Goal: Check status: Check status

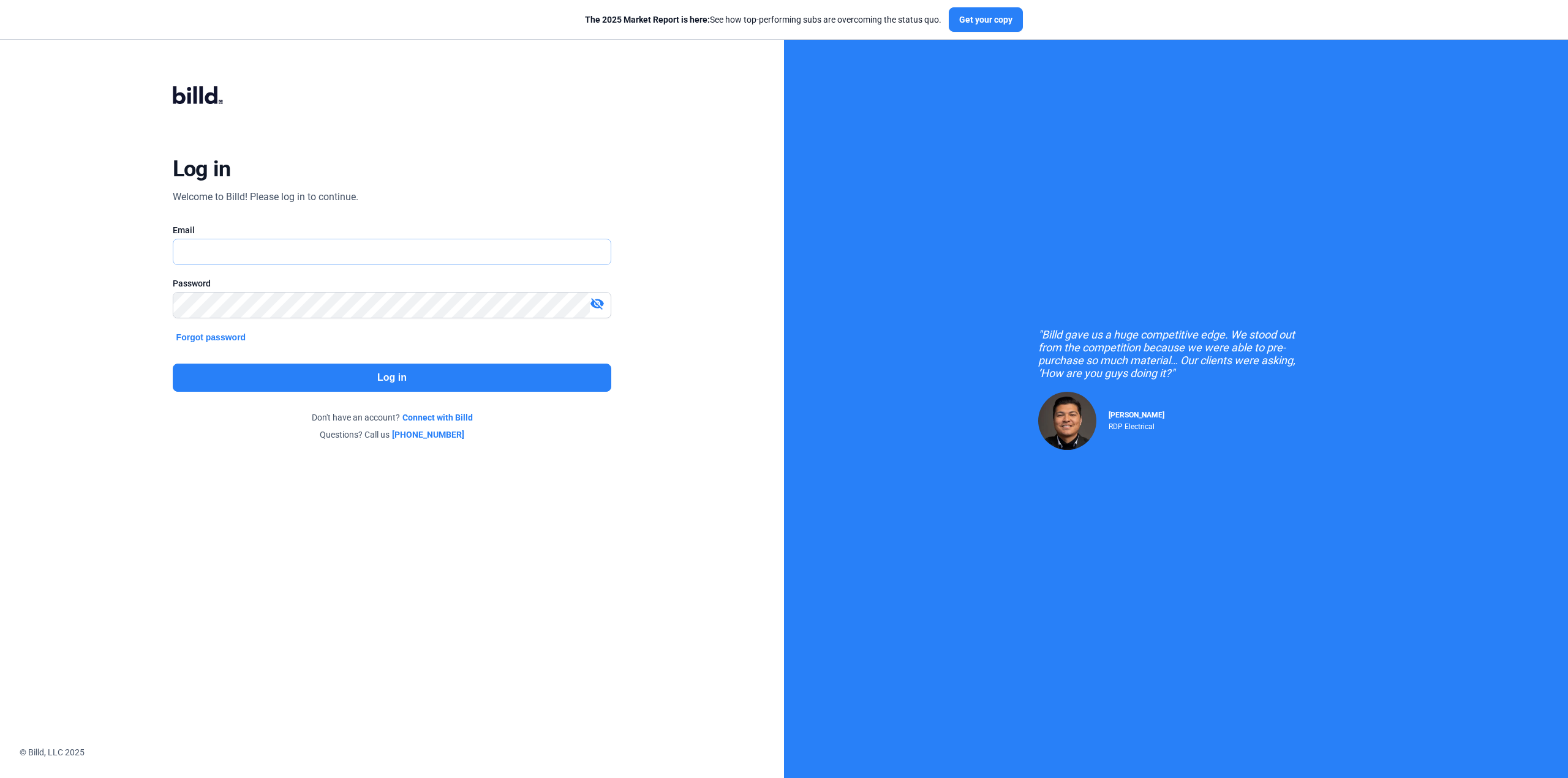
type input "[EMAIL_ADDRESS][DOMAIN_NAME]"
click at [358, 379] on button "Log in" at bounding box center [393, 378] width 439 height 28
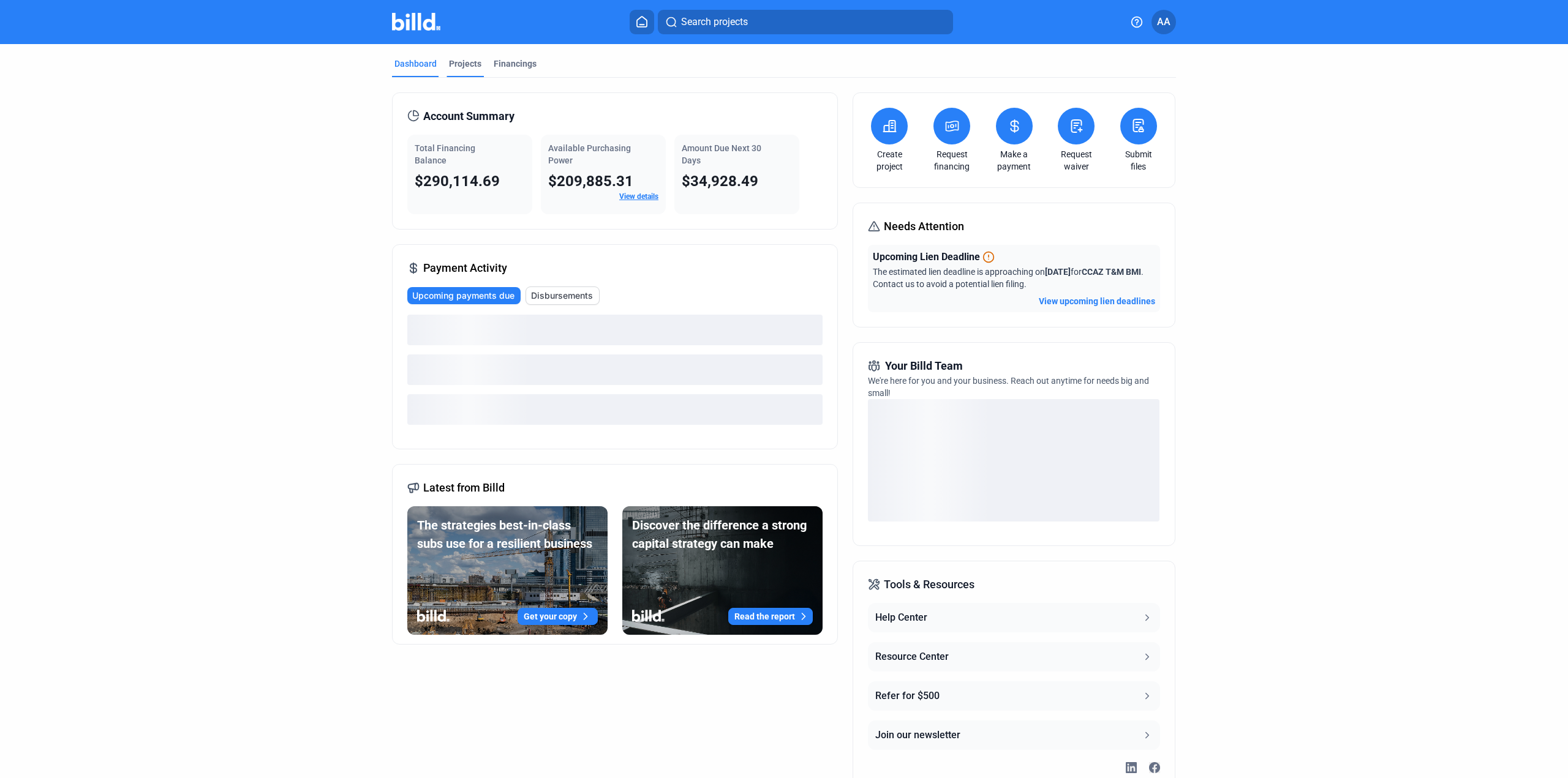
click at [462, 57] on mat-tab-group "Dashboard Projects Financings Account Summary Total Financing Balance $290,114.…" at bounding box center [784, 424] width 784 height 762
click at [463, 60] on div "Projects" at bounding box center [465, 63] width 33 height 12
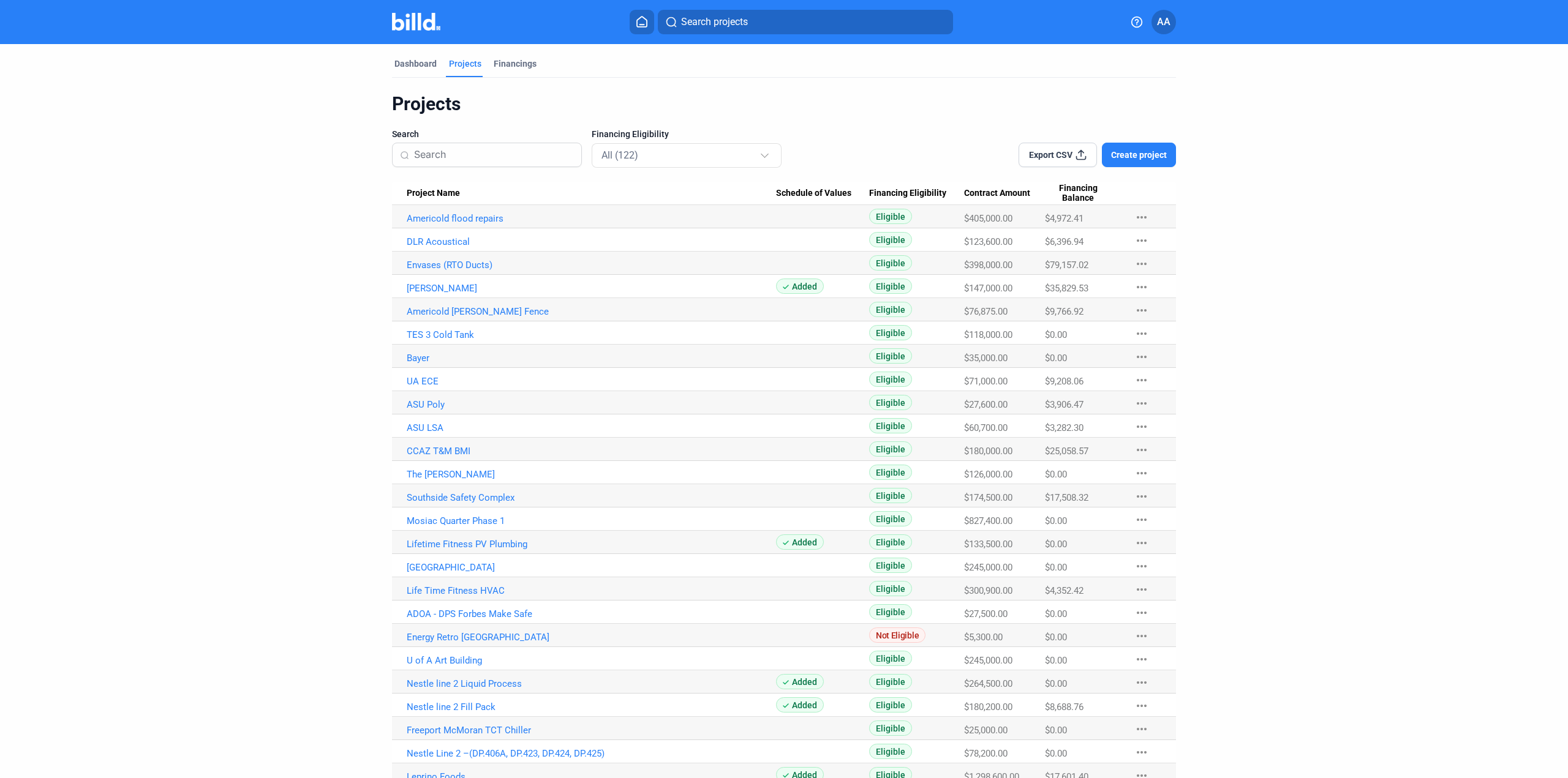
click at [498, 56] on mat-tab-group "Dashboard Projects Financings Projects Search Financing Eligibility All (122) E…" at bounding box center [784, 605] width 784 height 1123
click at [500, 61] on div "Financings" at bounding box center [515, 63] width 43 height 12
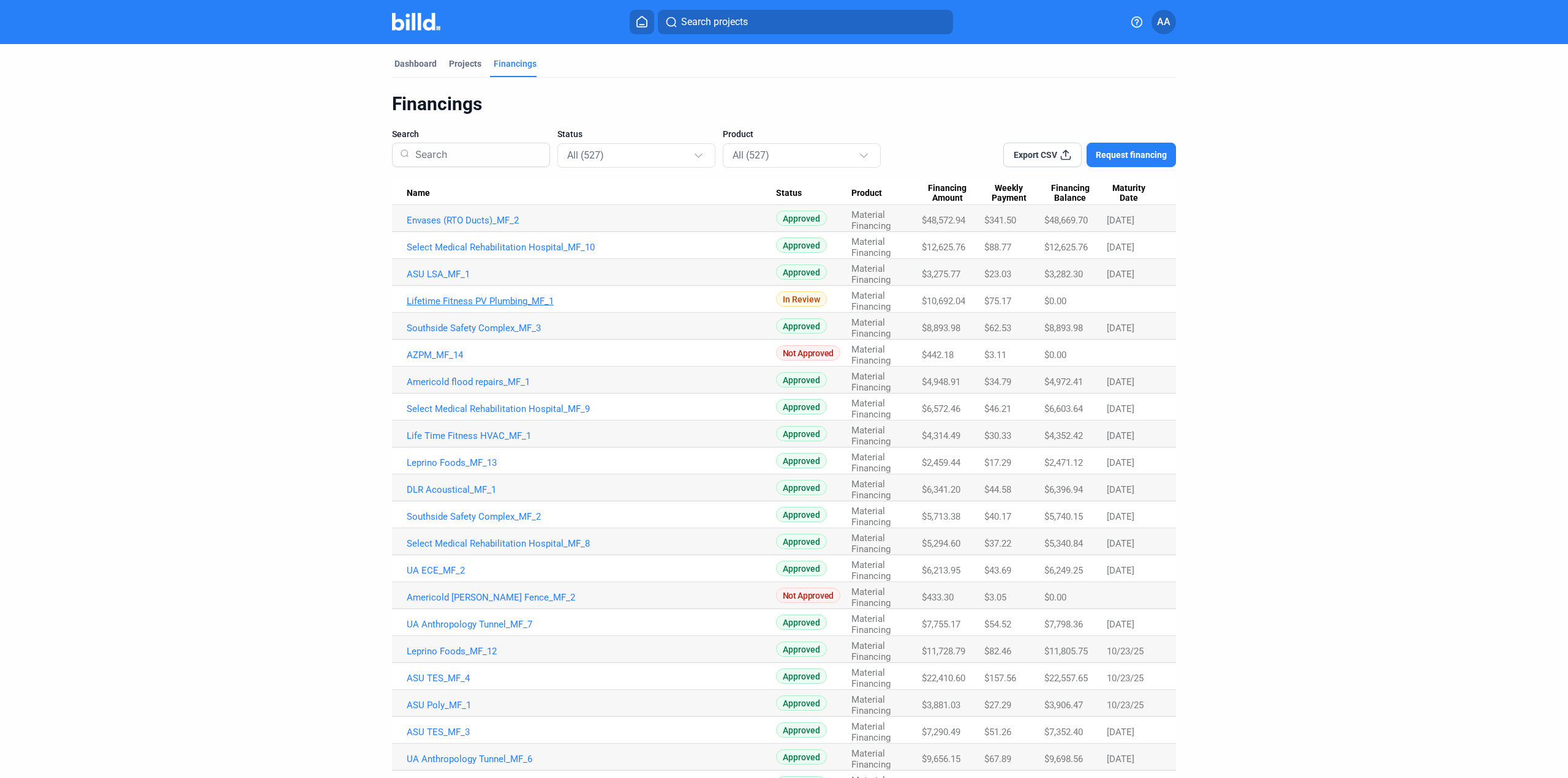
click at [504, 226] on link "Lifetime Fitness PV Plumbing_MF_1" at bounding box center [591, 220] width 369 height 11
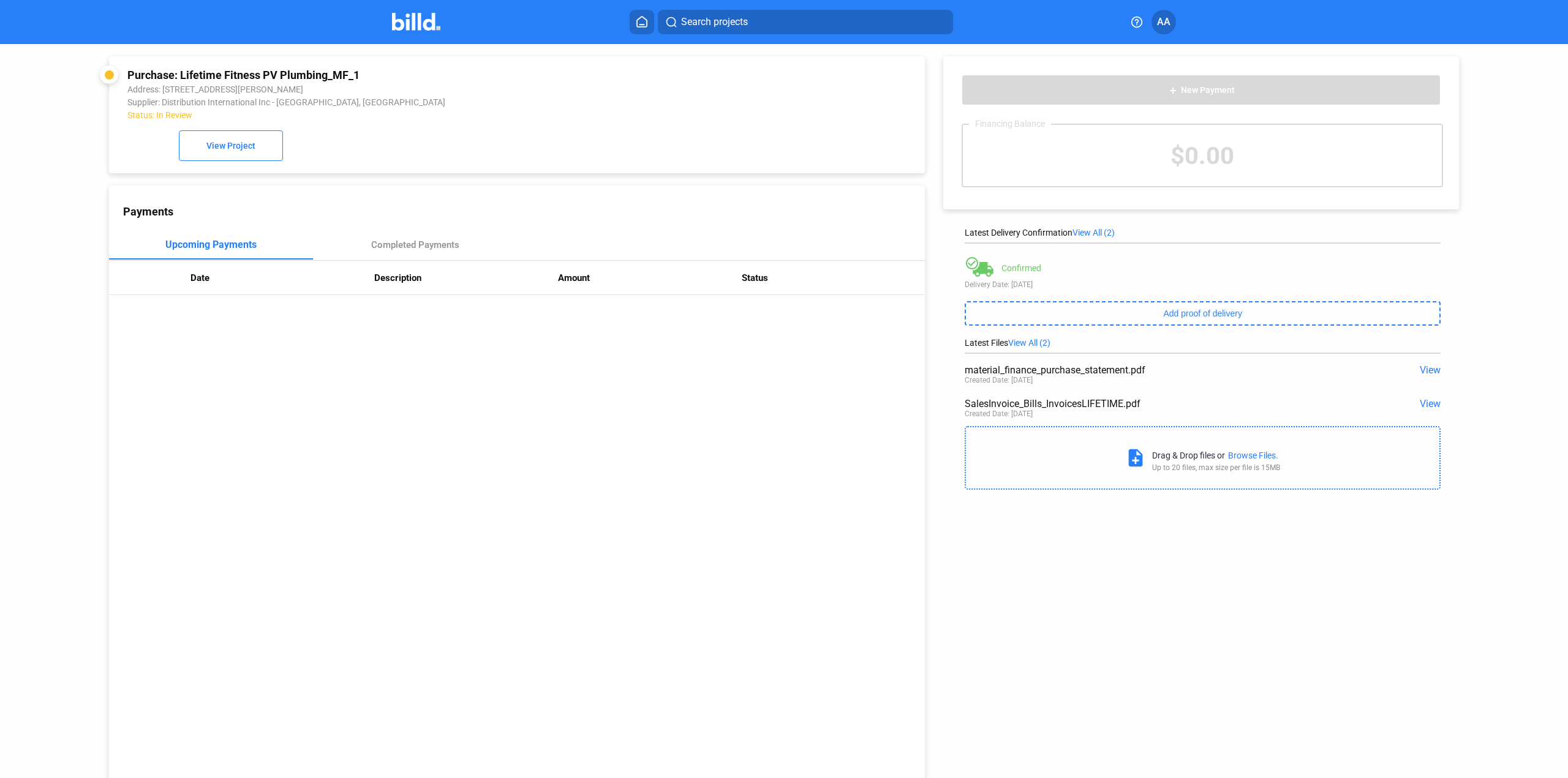
click at [1423, 371] on span "View" at bounding box center [1430, 370] width 21 height 11
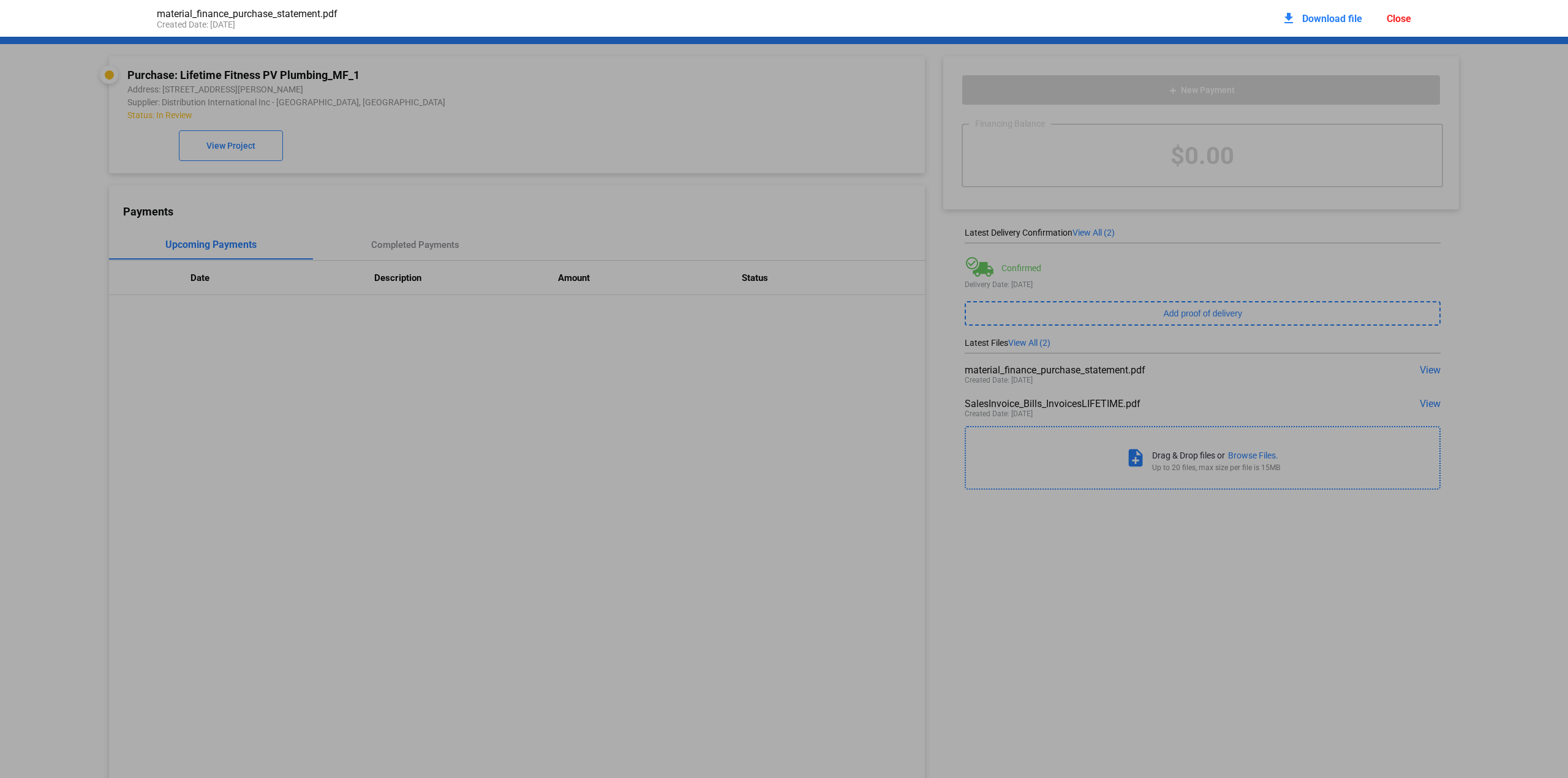
scroll to position [6, 0]
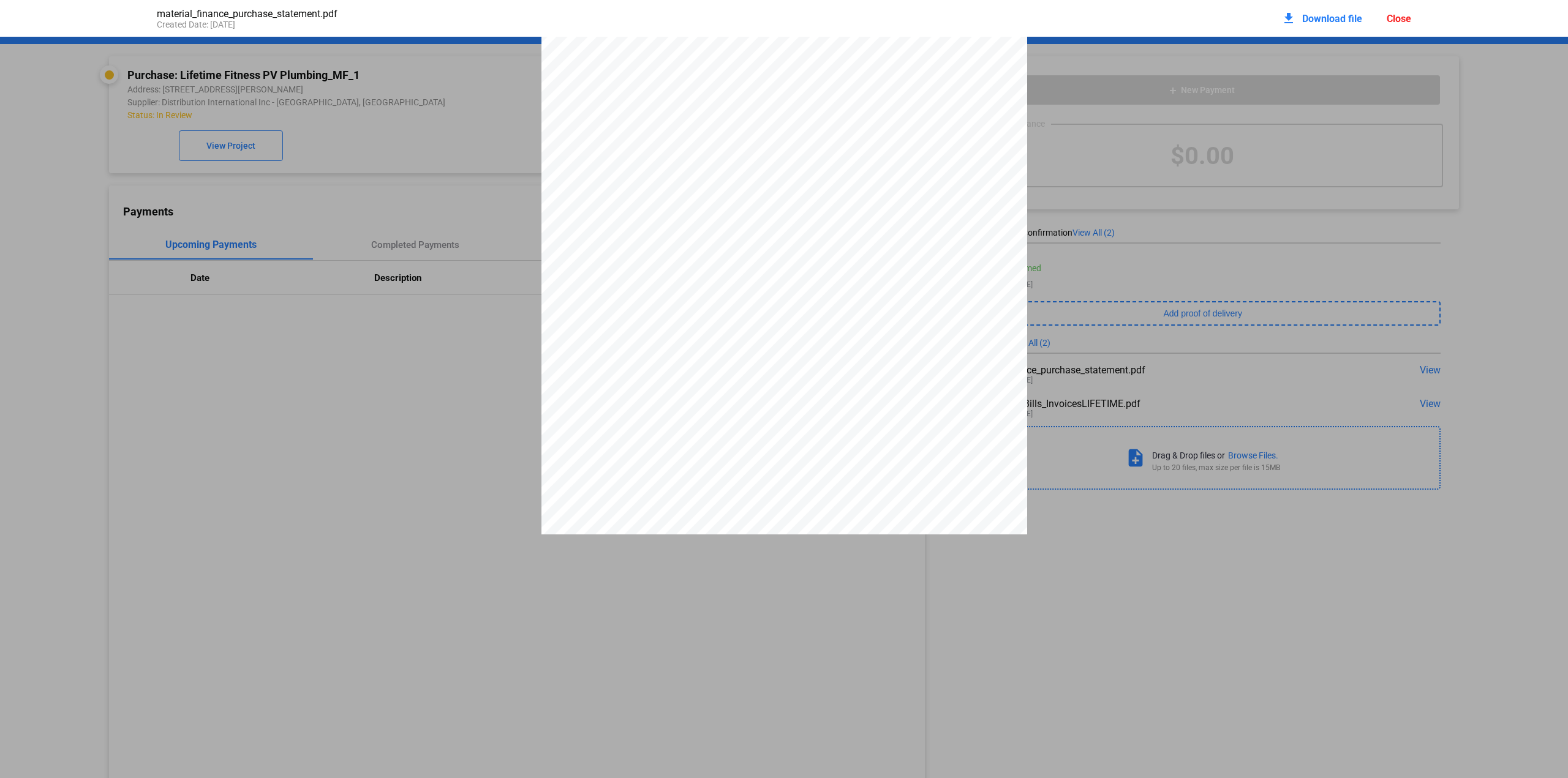
click at [1399, 18] on div "Close" at bounding box center [1399, 18] width 25 height 11
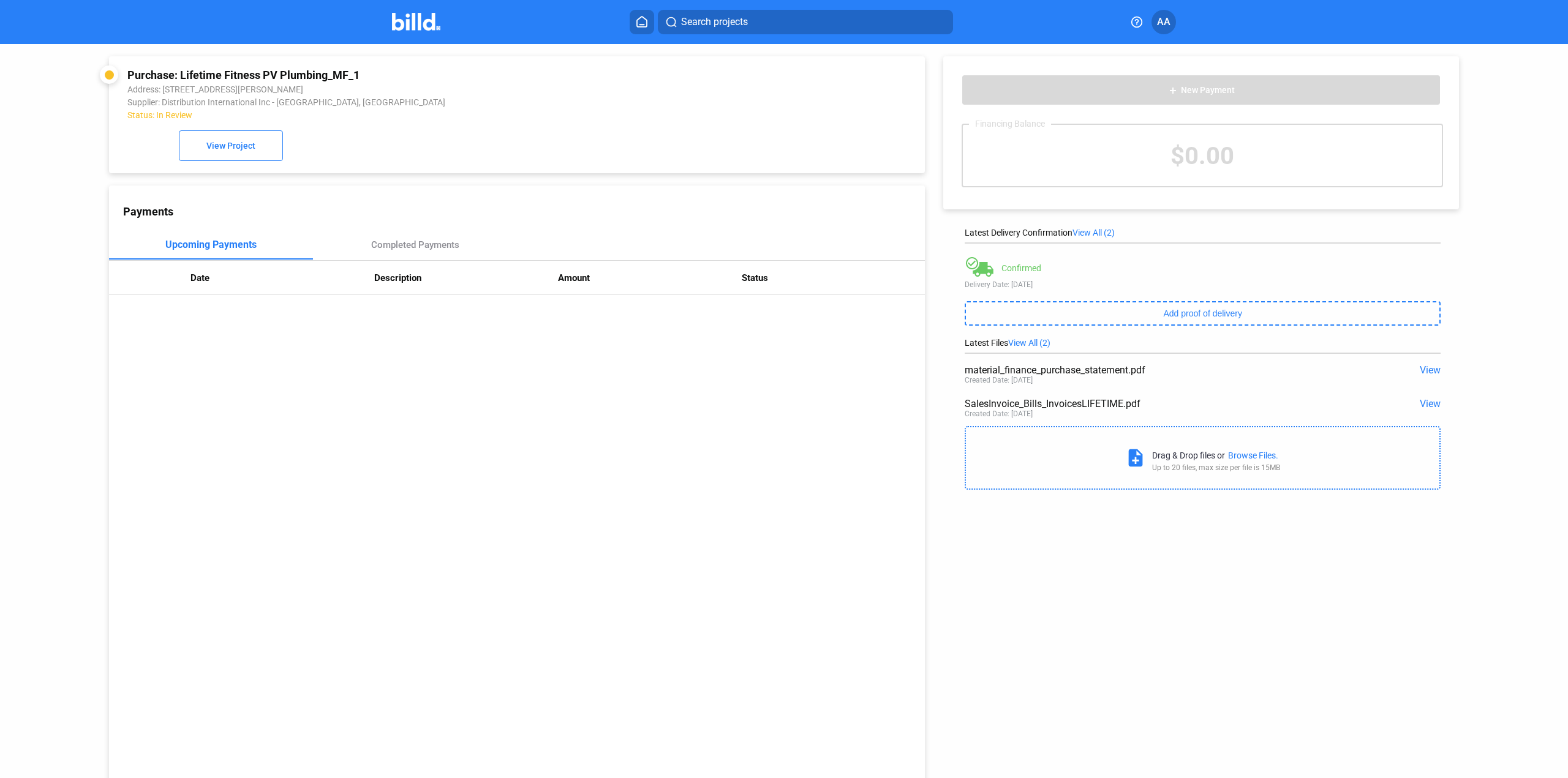
click at [1428, 403] on span "View" at bounding box center [1430, 404] width 21 height 11
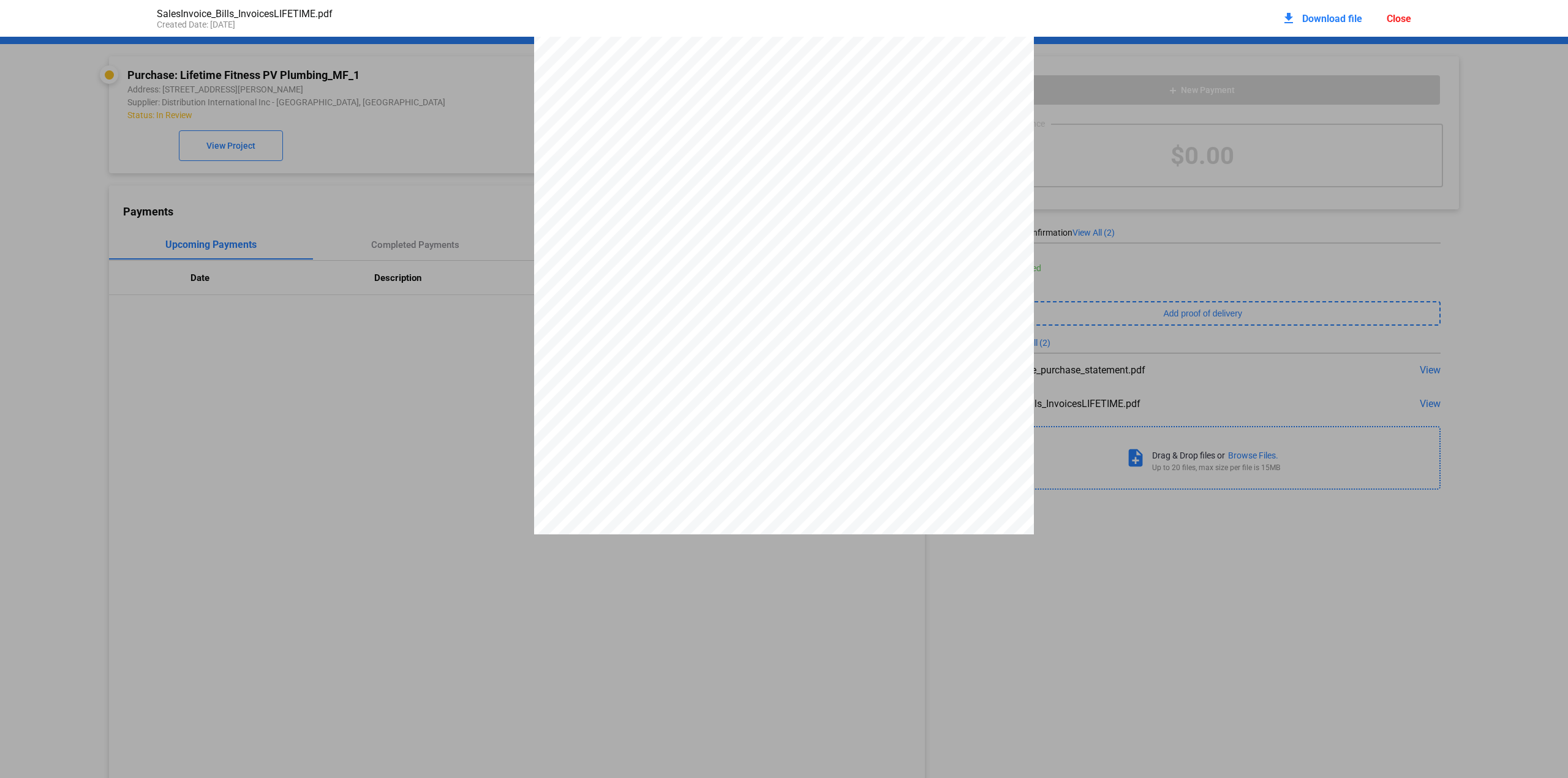
scroll to position [0, 0]
click at [1398, 21] on div "Close" at bounding box center [1399, 18] width 25 height 11
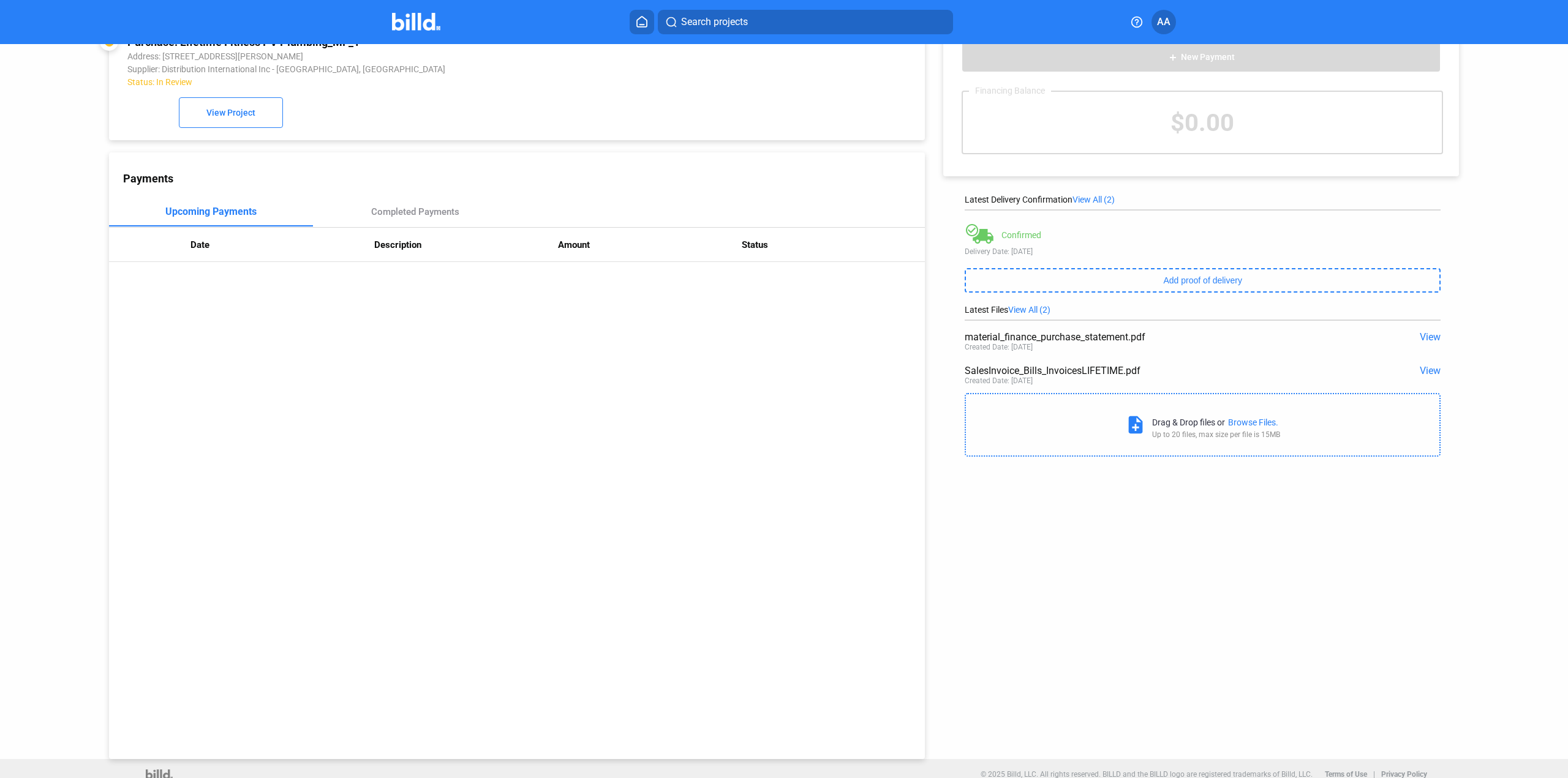
scroll to position [47, 0]
